Goal: Transaction & Acquisition: Purchase product/service

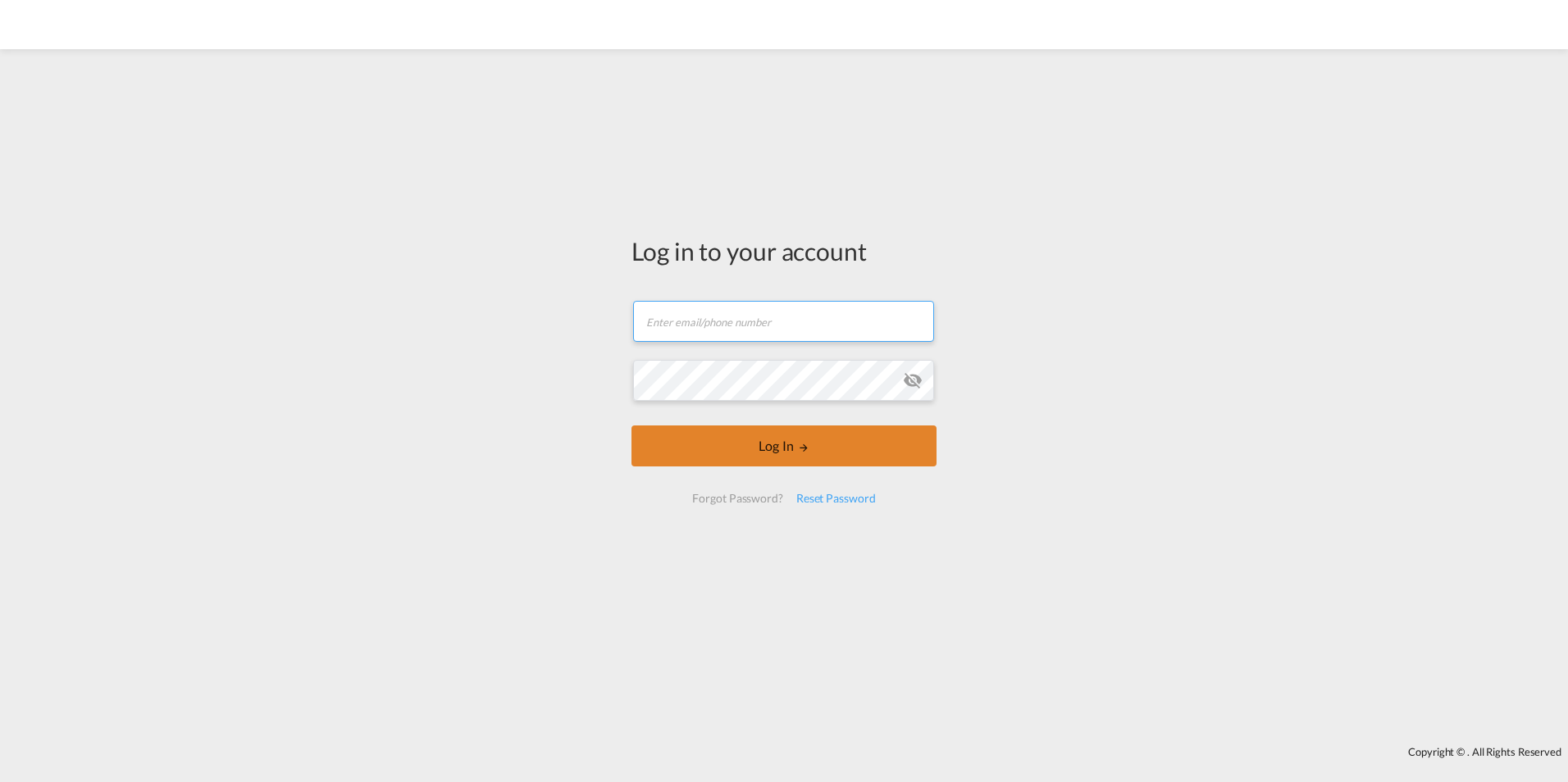
type input "[EMAIL_ADDRESS][DOMAIN_NAME]"
click at [742, 420] on form "a.alas@unique-usa.com Email field is required Password field is required Log In…" at bounding box center [784, 402] width 305 height 235
click at [775, 463] on button "Log In" at bounding box center [784, 446] width 305 height 41
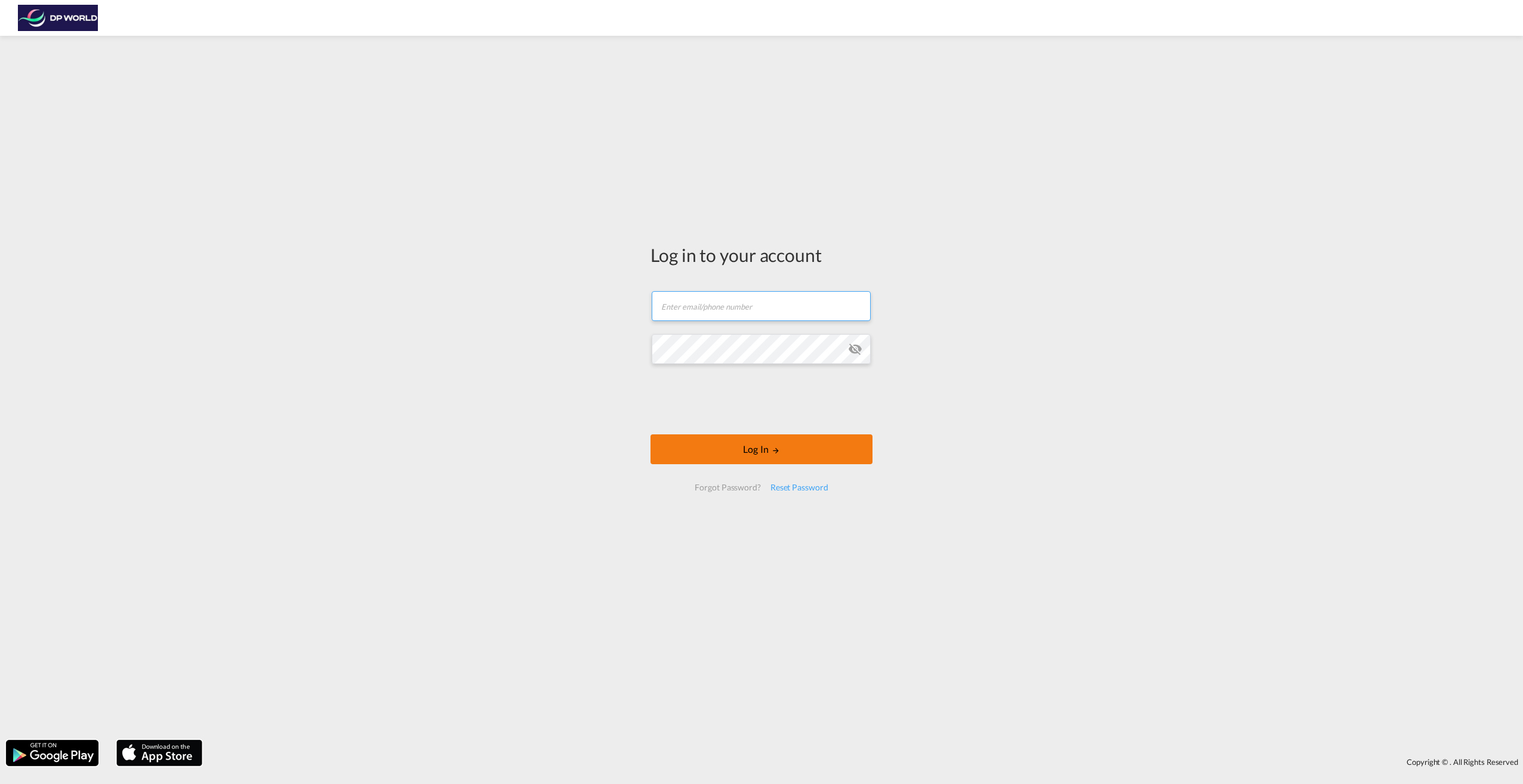
type input "[EMAIL_ADDRESS][DOMAIN_NAME]"
click at [726, 448] on button "Log In" at bounding box center [761, 449] width 222 height 30
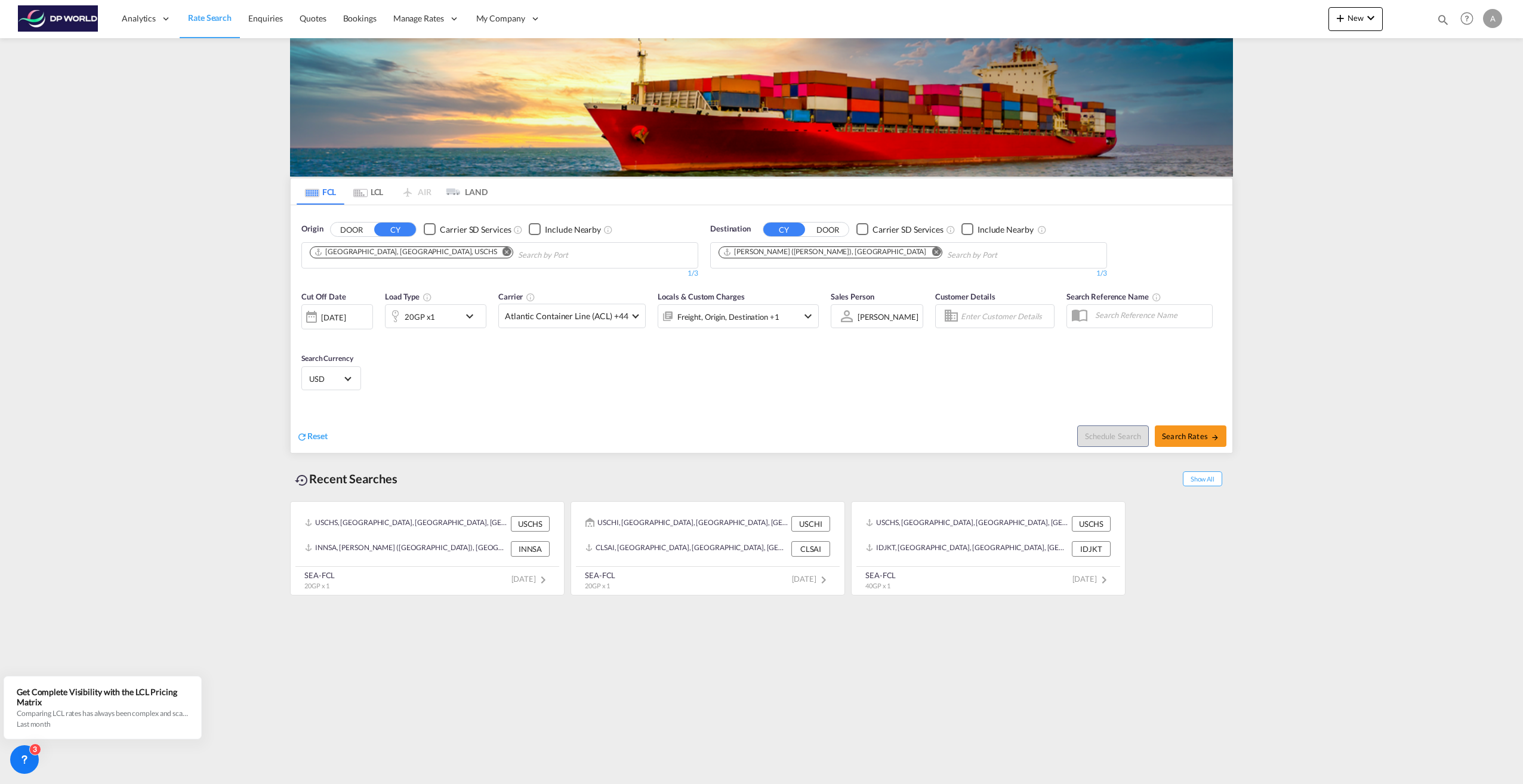
click at [495, 256] on button "Remove" at bounding box center [504, 252] width 18 height 12
type input "[GEOGRAPHIC_DATA]"
click at [419, 279] on div "[GEOGRAPHIC_DATA] , [GEOGRAPHIC_DATA] [GEOGRAPHIC_DATA] USLUI" at bounding box center [402, 286] width 227 height 43
click at [932, 253] on md-icon "Remove" at bounding box center [936, 251] width 9 height 9
type input "grang"
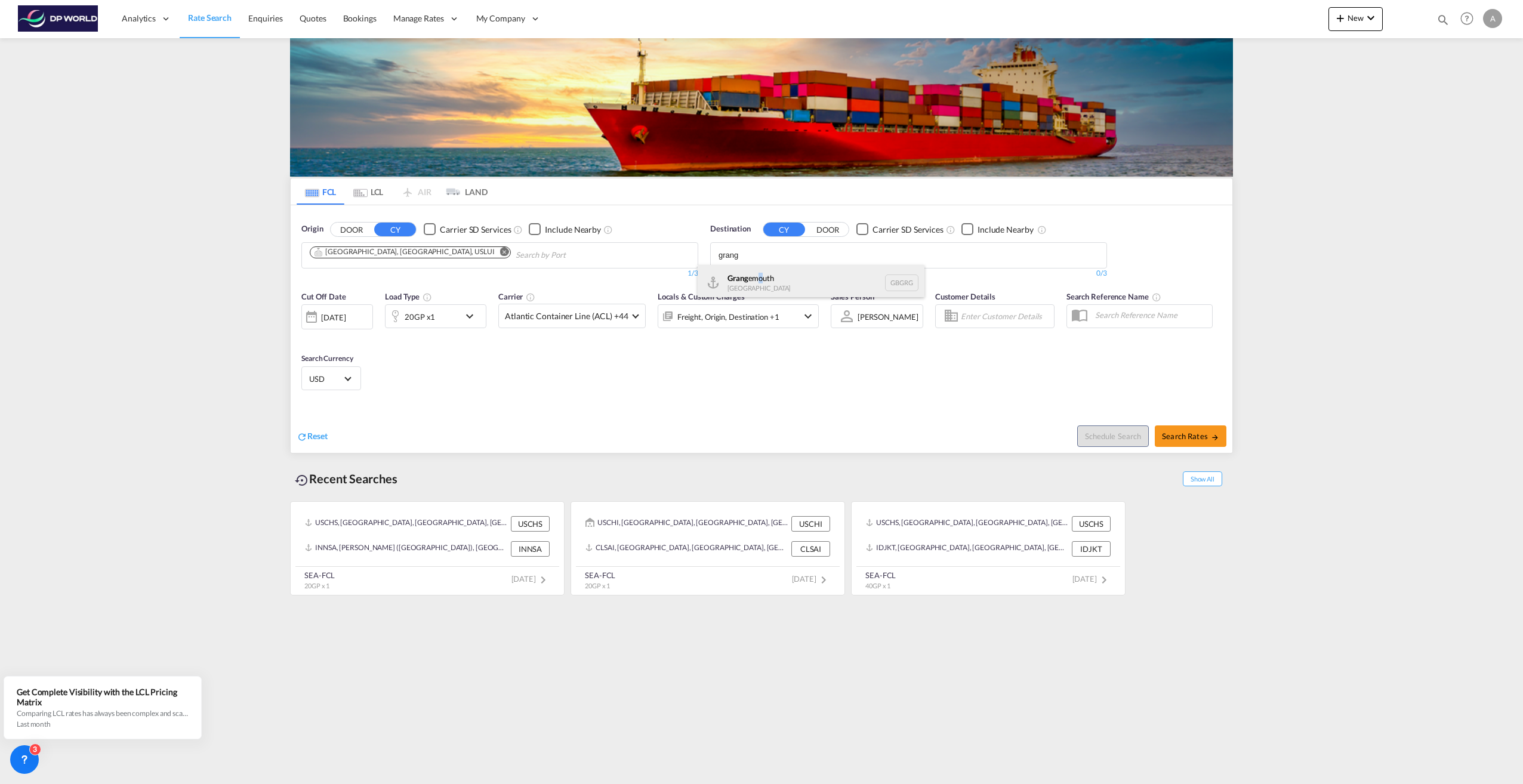
click at [762, 277] on div "Grang emouth [GEOGRAPHIC_DATA] GBGRG" at bounding box center [810, 283] width 227 height 36
click at [419, 313] on div "20GP x1" at bounding box center [420, 317] width 31 height 17
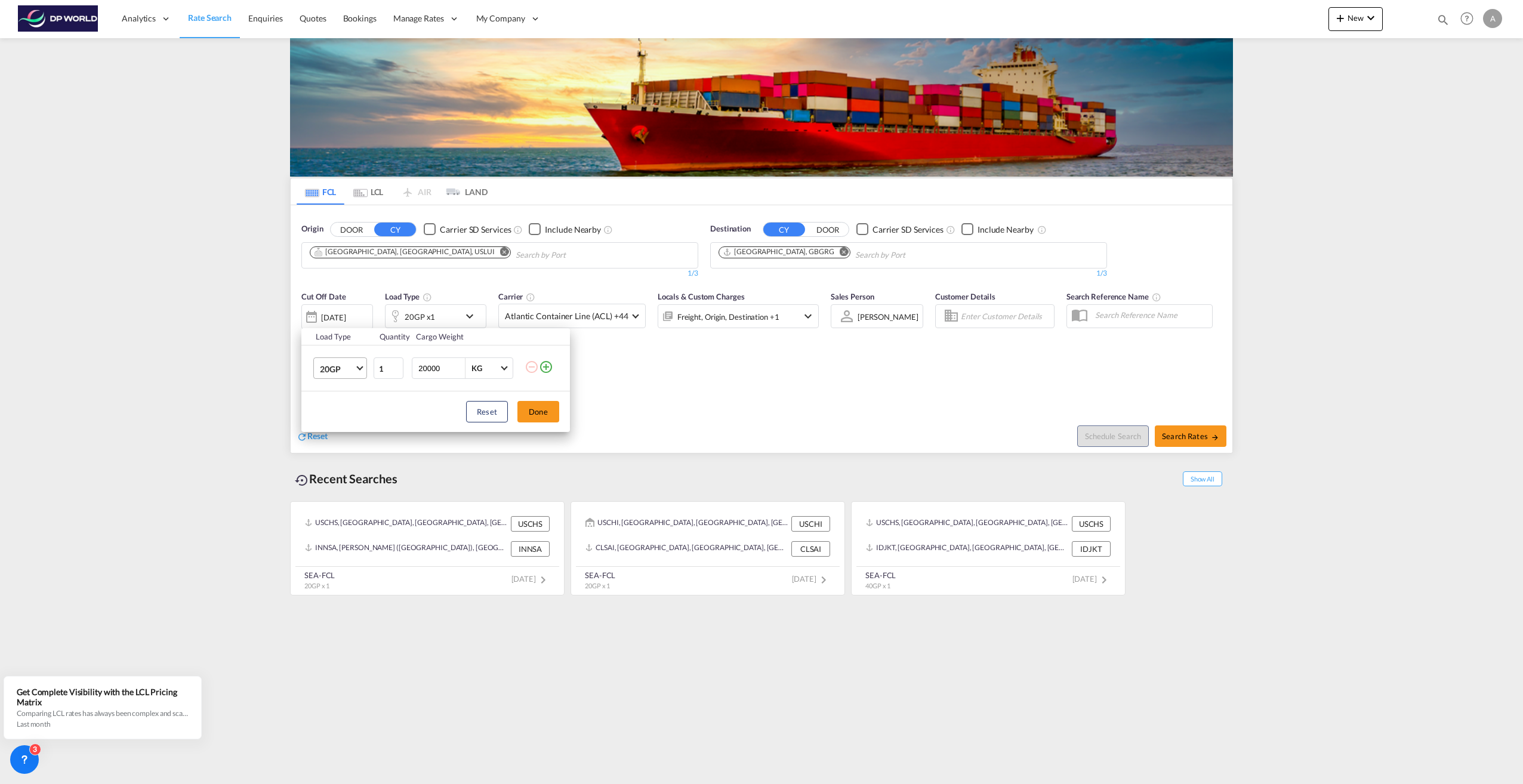
click at [344, 363] on md-select-value "20GP" at bounding box center [342, 368] width 48 height 20
click at [349, 423] on md-option "40HC" at bounding box center [351, 426] width 81 height 28
click at [541, 410] on button "Done" at bounding box center [538, 412] width 42 height 21
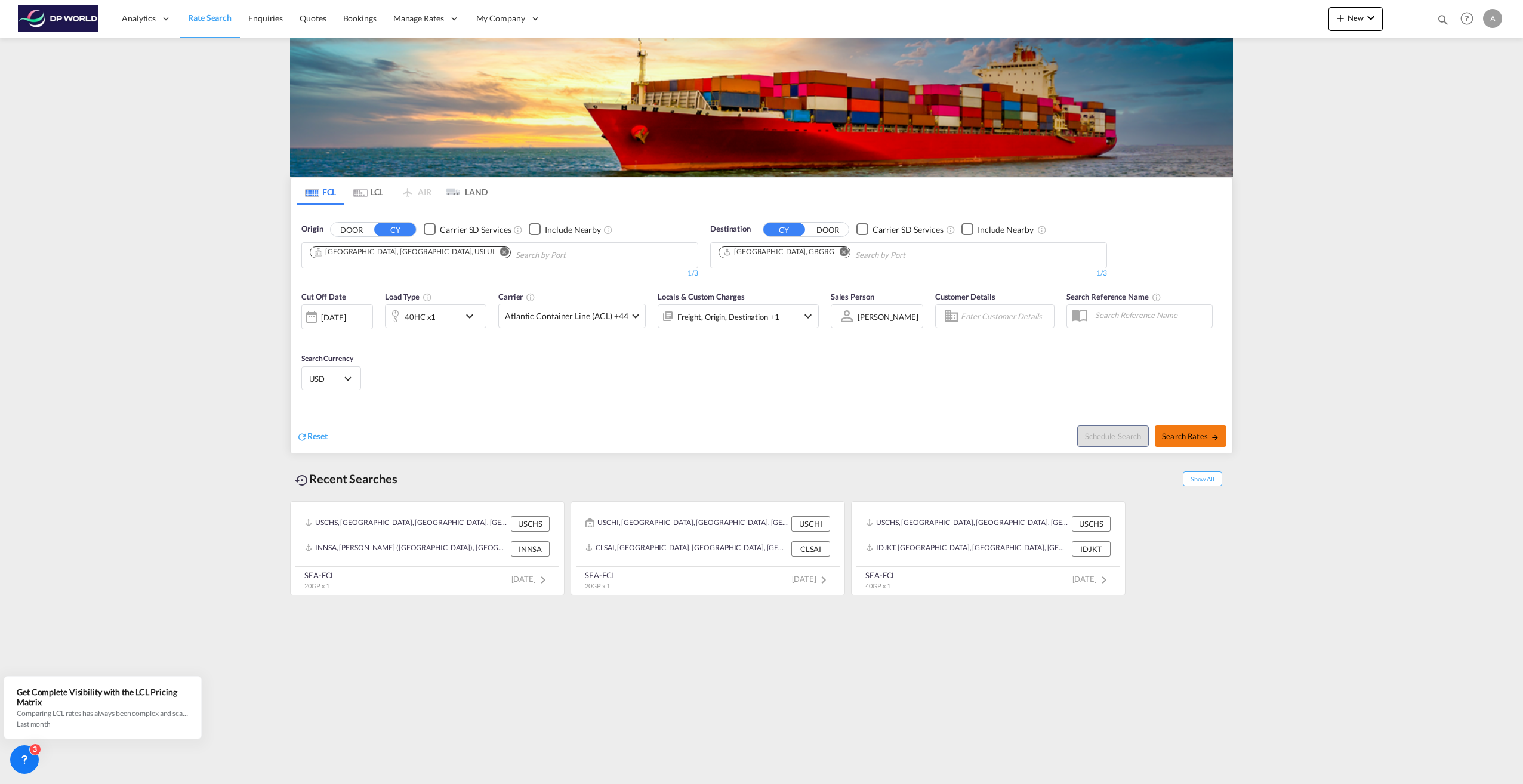
click at [1191, 446] on button "Search Rates" at bounding box center [1190, 436] width 71 height 21
type input "USLUI to GBGRG / [DATE]"
